Goal: Use online tool/utility: Utilize a website feature to perform a specific function

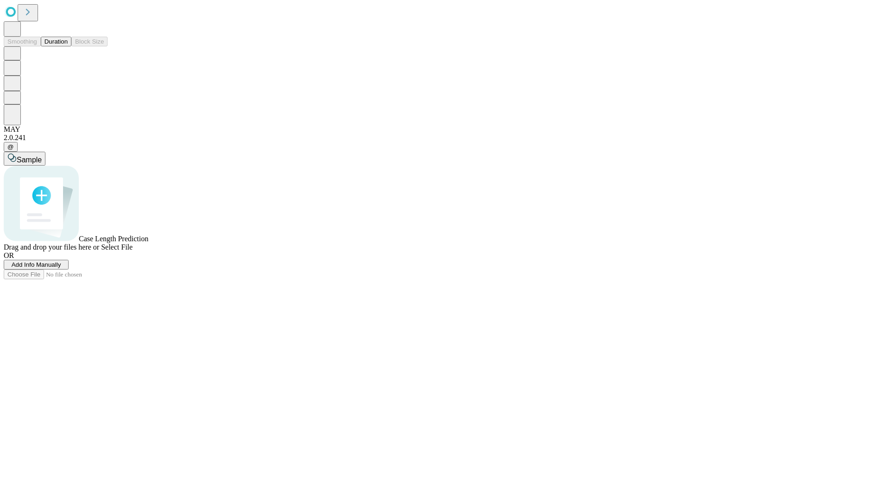
click at [133, 251] on span "Select File" at bounding box center [117, 247] width 32 height 8
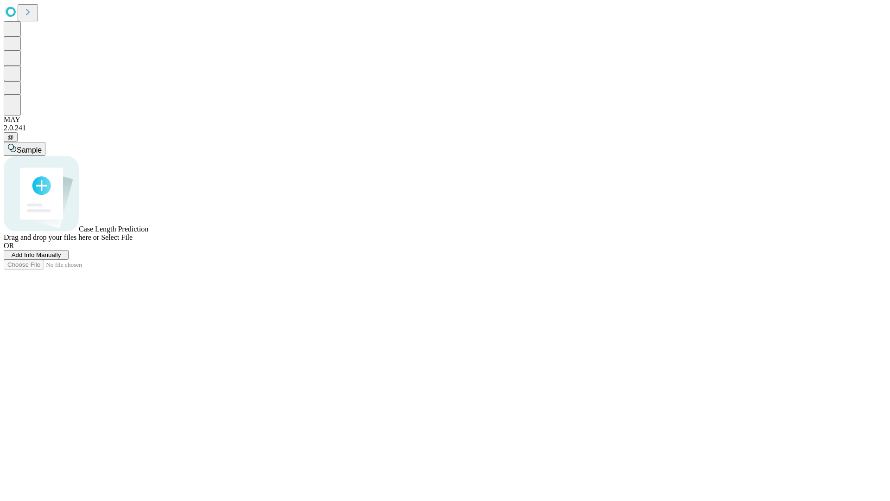
click at [133, 241] on span "Select File" at bounding box center [117, 237] width 32 height 8
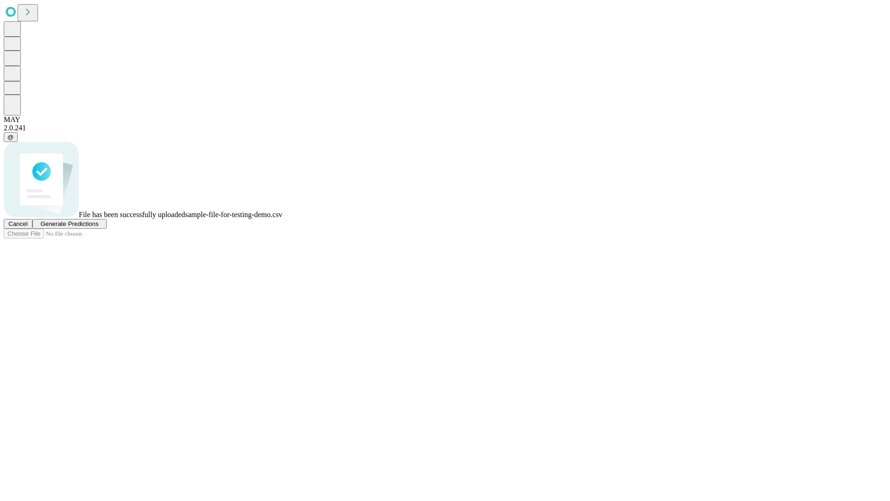
click at [98, 227] on span "Generate Predictions" at bounding box center [69, 223] width 58 height 7
